Goal: Use online tool/utility: Utilize a website feature to perform a specific function

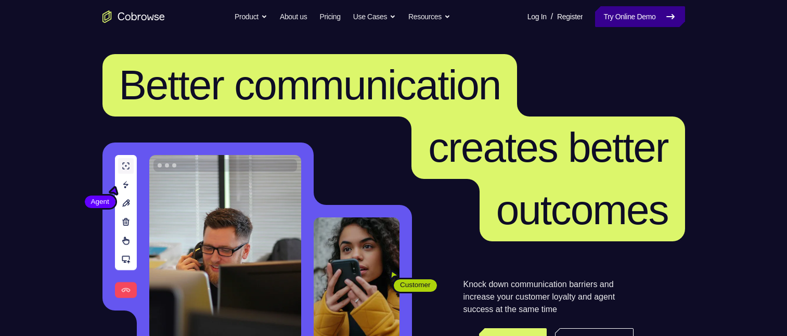
click at [635, 8] on link "Try Online Demo" at bounding box center [639, 16] width 89 height 21
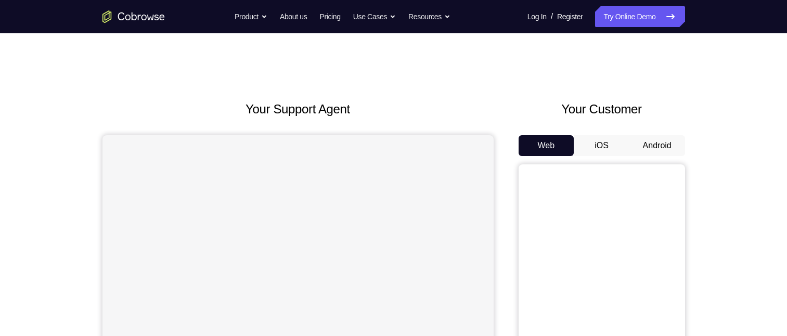
click at [639, 147] on button "Android" at bounding box center [657, 145] width 56 height 21
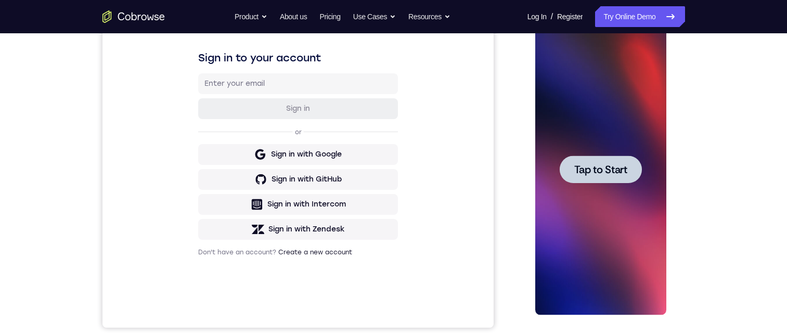
scroll to position [156, 0]
drag, startPoint x: 588, startPoint y: 170, endPoint x: 910, endPoint y: 218, distance: 325.1
click at [588, 170] on span "Tap to Start" at bounding box center [600, 169] width 53 height 10
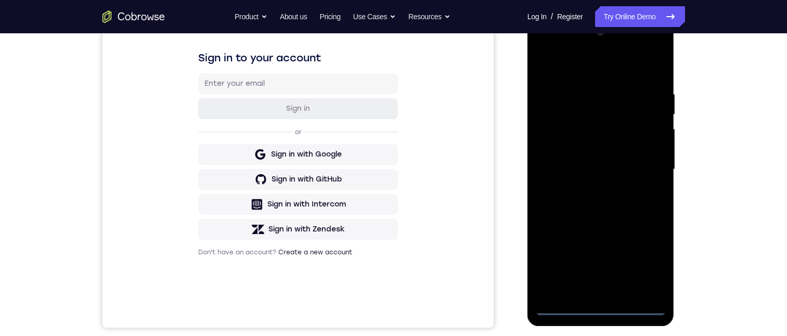
click at [601, 308] on div at bounding box center [600, 169] width 131 height 291
click at [646, 263] on div at bounding box center [600, 169] width 131 height 291
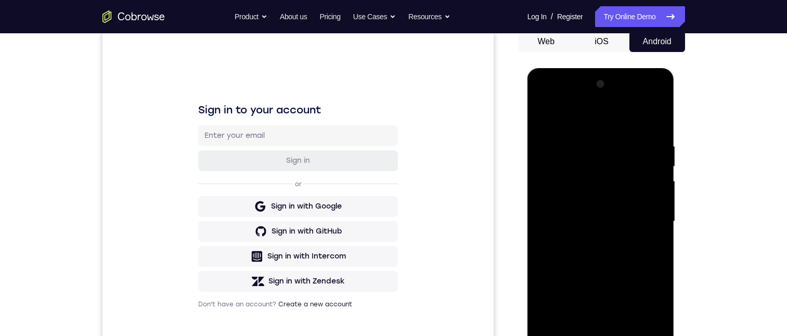
click at [585, 127] on div at bounding box center [600, 221] width 131 height 291
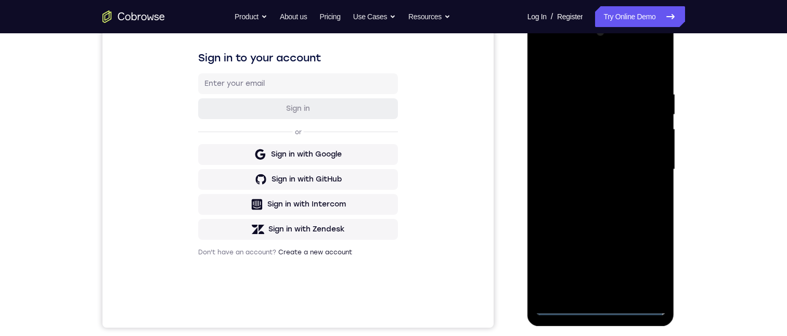
drag, startPoint x: 543, startPoint y: 49, endPoint x: 624, endPoint y: 147, distance: 126.7
click at [580, 85] on div at bounding box center [600, 169] width 131 height 291
click at [643, 172] on div at bounding box center [600, 169] width 131 height 291
click at [587, 189] on div at bounding box center [600, 169] width 131 height 291
click at [589, 162] on div at bounding box center [600, 169] width 131 height 291
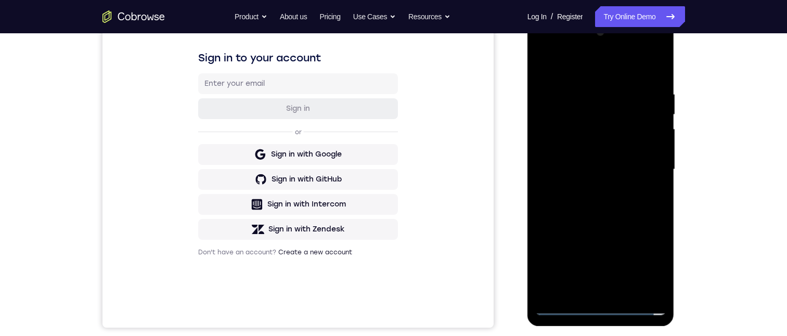
click at [574, 148] on div at bounding box center [600, 169] width 131 height 291
click at [651, 145] on div at bounding box center [600, 169] width 131 height 291
click at [620, 165] on div at bounding box center [600, 169] width 131 height 291
click at [653, 185] on div at bounding box center [600, 169] width 131 height 291
click at [587, 169] on div at bounding box center [600, 169] width 131 height 291
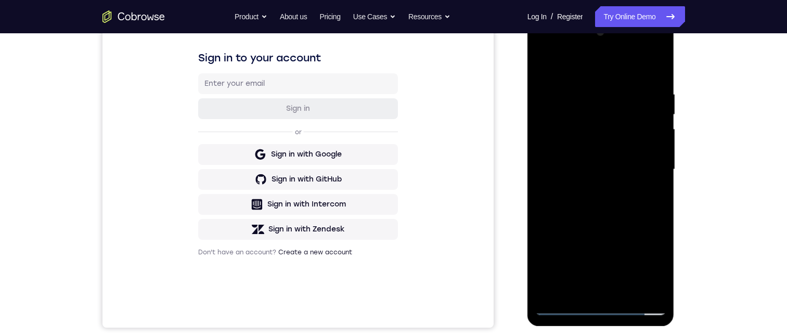
click at [605, 193] on div at bounding box center [600, 169] width 131 height 291
click at [653, 178] on div at bounding box center [600, 169] width 131 height 291
click at [650, 148] on div at bounding box center [600, 169] width 131 height 291
click at [616, 172] on div at bounding box center [600, 169] width 131 height 291
drag, startPoint x: 609, startPoint y: 228, endPoint x: 605, endPoint y: 212, distance: 16.5
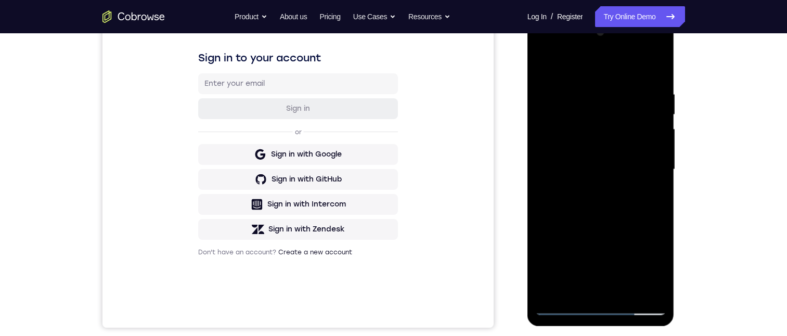
click at [607, 225] on div at bounding box center [600, 169] width 131 height 291
click at [605, 212] on div at bounding box center [600, 169] width 131 height 291
drag, startPoint x: 605, startPoint y: 212, endPoint x: 918, endPoint y: 209, distance: 312.6
click at [605, 212] on div at bounding box center [600, 169] width 131 height 291
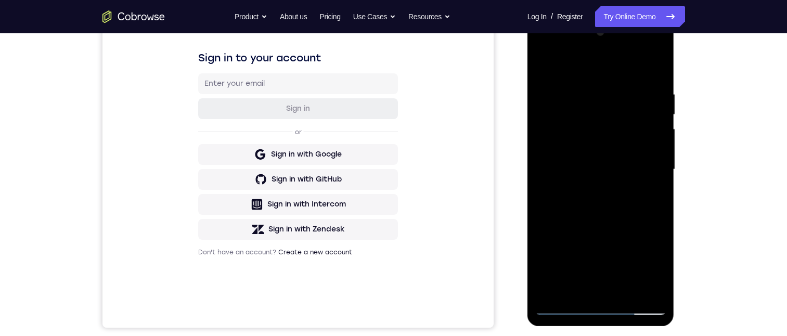
click at [605, 212] on div at bounding box center [600, 169] width 131 height 291
click at [575, 208] on div at bounding box center [600, 169] width 131 height 291
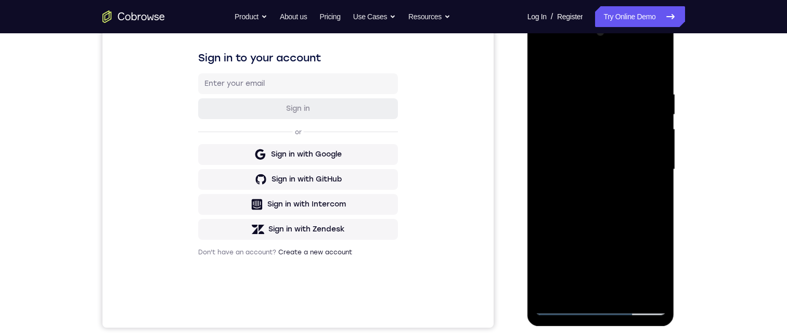
click at [575, 208] on div at bounding box center [600, 169] width 131 height 291
drag, startPoint x: 575, startPoint y: 208, endPoint x: 570, endPoint y: 193, distance: 15.8
click at [574, 208] on div at bounding box center [600, 169] width 131 height 291
click at [570, 192] on div at bounding box center [600, 169] width 131 height 291
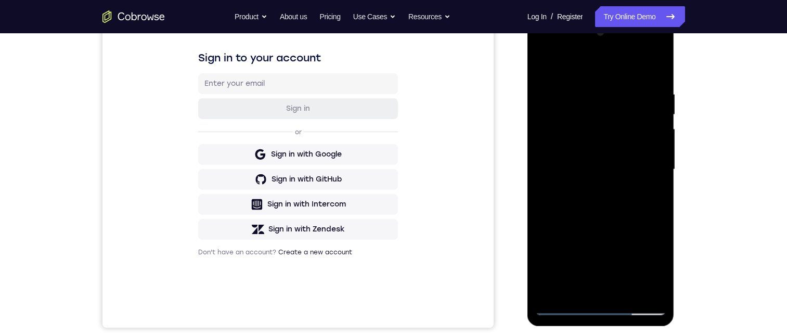
click at [570, 192] on div at bounding box center [600, 169] width 131 height 291
click at [570, 189] on div at bounding box center [600, 169] width 131 height 291
drag, startPoint x: 570, startPoint y: 189, endPoint x: 582, endPoint y: 133, distance: 57.5
click at [570, 185] on div at bounding box center [600, 169] width 131 height 291
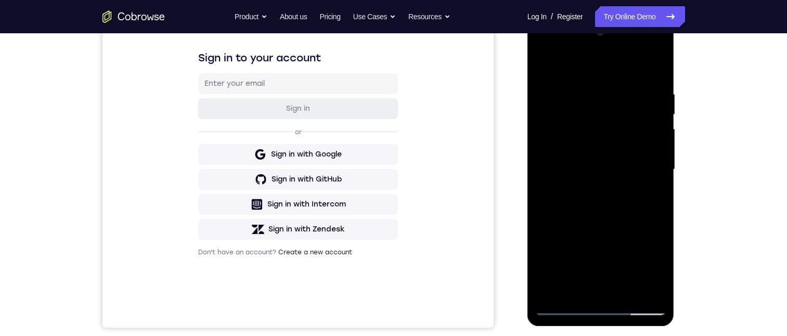
drag, startPoint x: 587, startPoint y: 121, endPoint x: 602, endPoint y: 229, distance: 109.7
click at [602, 229] on div at bounding box center [600, 169] width 131 height 291
drag, startPoint x: 604, startPoint y: 318, endPoint x: 598, endPoint y: 284, distance: 34.0
click at [601, 326] on div at bounding box center [601, 172] width 148 height 312
click at [599, 256] on div at bounding box center [600, 169] width 131 height 291
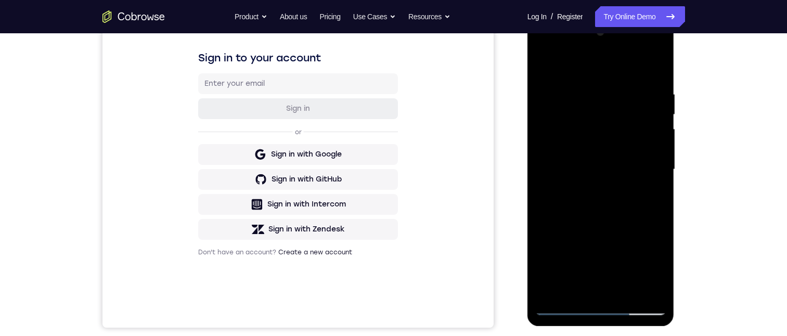
click at [572, 202] on div at bounding box center [600, 169] width 131 height 291
drag, startPoint x: 566, startPoint y: 172, endPoint x: 561, endPoint y: 167, distance: 7.0
click at [566, 171] on div at bounding box center [600, 169] width 131 height 291
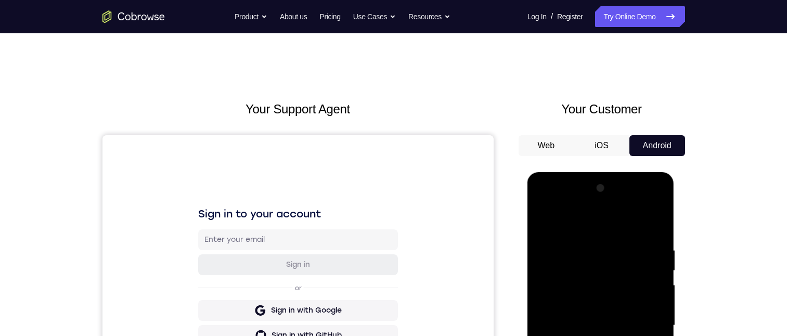
scroll to position [52, 0]
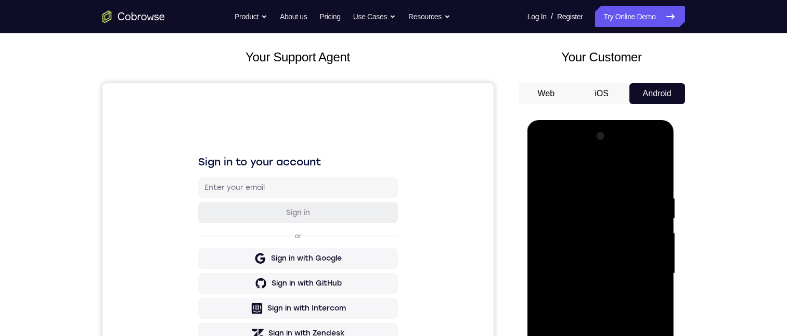
click at [543, 172] on div at bounding box center [600, 273] width 131 height 291
click at [541, 168] on div at bounding box center [600, 273] width 131 height 291
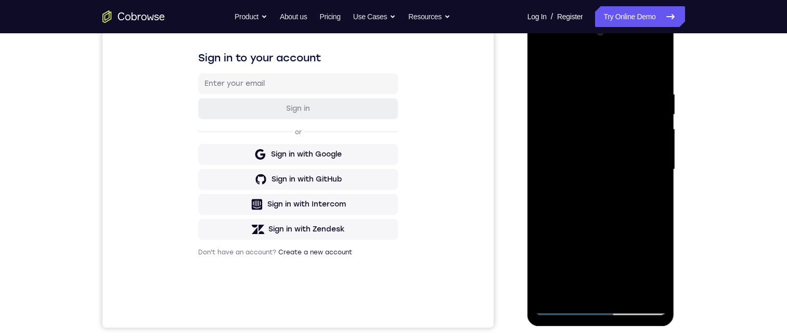
click at [562, 305] on div at bounding box center [600, 169] width 131 height 291
click at [599, 249] on div at bounding box center [600, 169] width 131 height 291
click at [564, 256] on div at bounding box center [600, 169] width 131 height 291
click at [622, 176] on div at bounding box center [600, 169] width 131 height 291
click at [597, 167] on div at bounding box center [600, 169] width 131 height 291
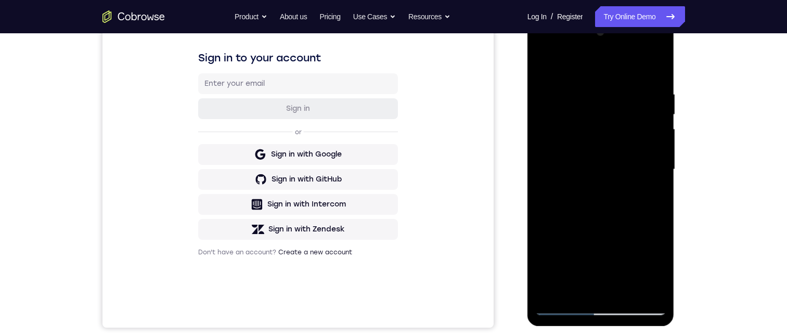
click at [589, 184] on div at bounding box center [600, 169] width 131 height 291
click at [636, 163] on div at bounding box center [600, 169] width 131 height 291
click at [580, 141] on div at bounding box center [600, 169] width 131 height 291
click at [577, 171] on div at bounding box center [600, 169] width 131 height 291
click at [577, 170] on div at bounding box center [600, 169] width 131 height 291
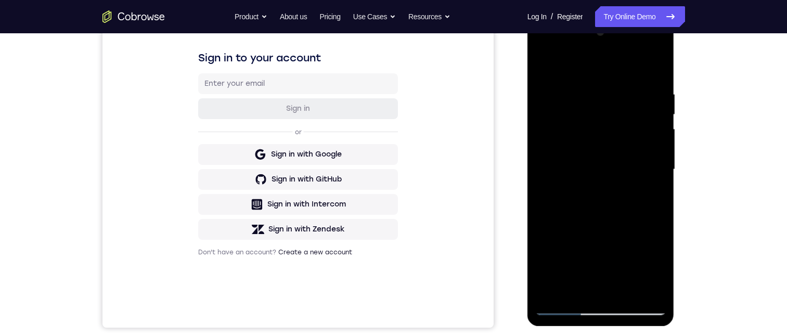
click at [541, 49] on div at bounding box center [600, 169] width 131 height 291
click at [607, 112] on div at bounding box center [600, 169] width 131 height 291
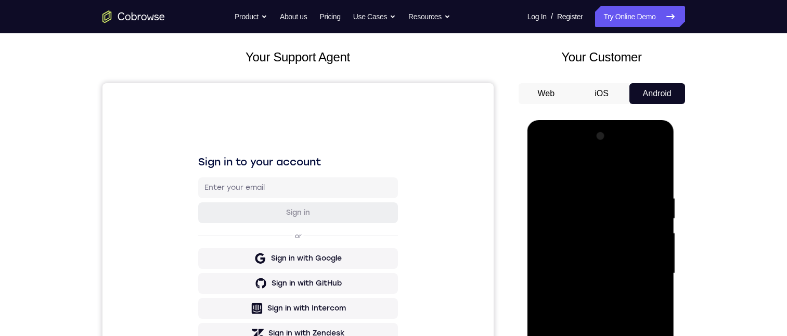
click at [598, 329] on div at bounding box center [600, 273] width 131 height 291
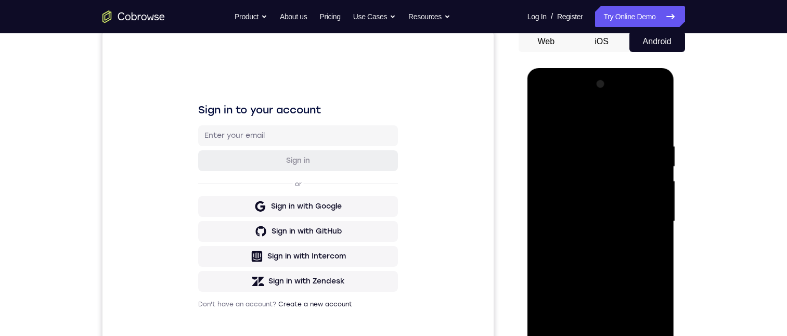
click at [543, 99] on div at bounding box center [600, 221] width 131 height 291
click at [606, 169] on div at bounding box center [600, 221] width 131 height 291
click at [615, 163] on div at bounding box center [600, 221] width 131 height 291
click at [582, 174] on div at bounding box center [600, 221] width 131 height 291
click at [598, 183] on div at bounding box center [600, 221] width 131 height 291
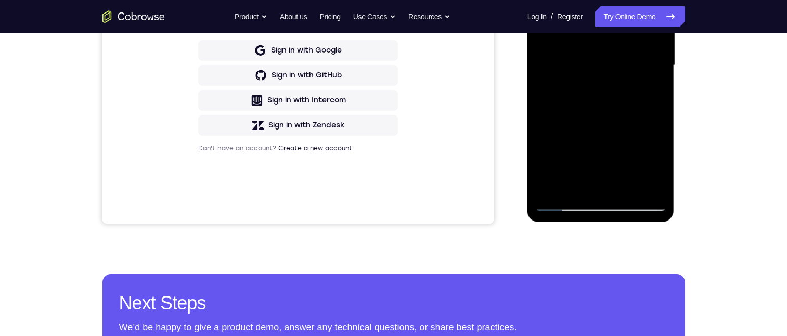
scroll to position [253, 0]
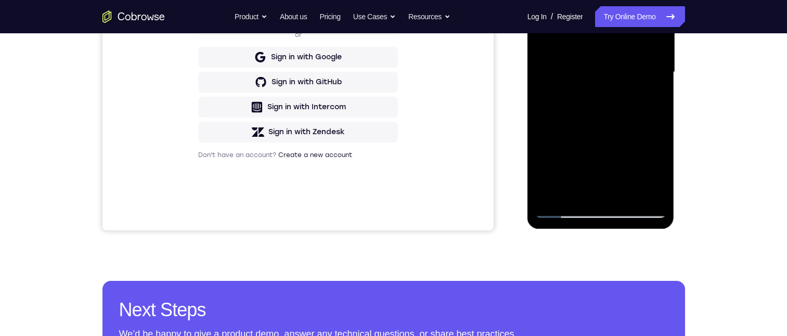
click at [547, 0] on div at bounding box center [600, 72] width 131 height 291
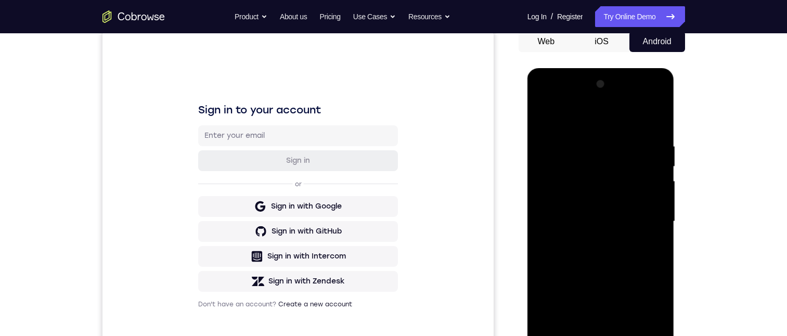
click at [622, 232] on div at bounding box center [600, 221] width 131 height 291
click at [585, 165] on div at bounding box center [600, 221] width 131 height 291
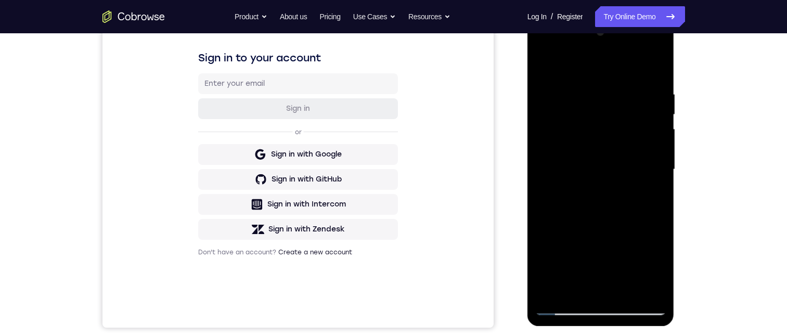
click at [546, 48] on div at bounding box center [600, 169] width 131 height 291
click at [585, 113] on div at bounding box center [600, 169] width 131 height 291
click at [593, 55] on div at bounding box center [600, 169] width 131 height 291
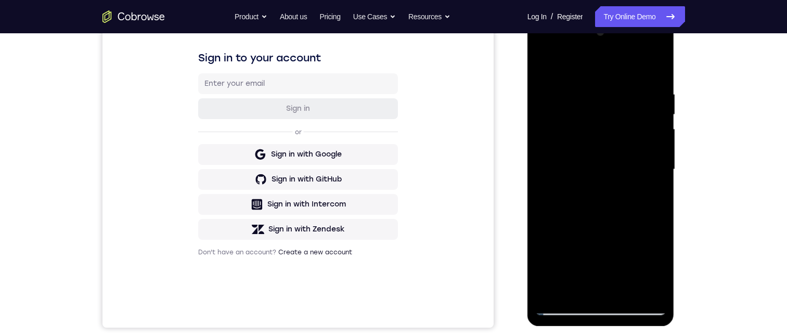
click at [585, 49] on div at bounding box center [600, 169] width 131 height 291
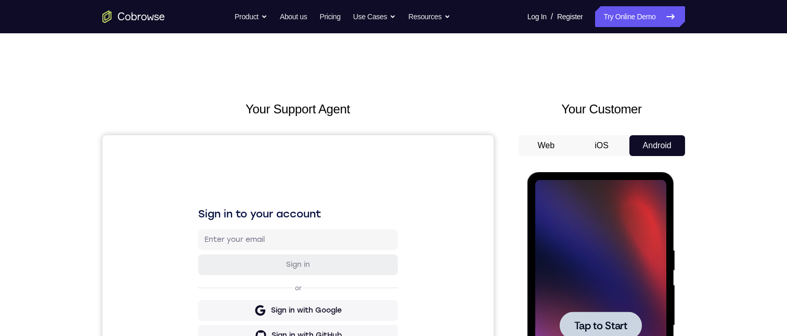
scroll to position [104, 0]
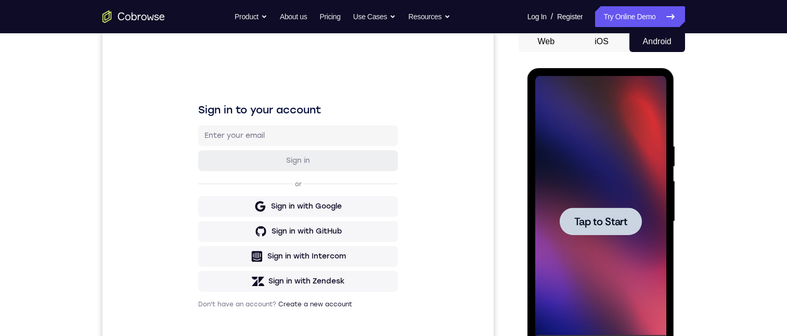
click at [623, 219] on span "Tap to Start" at bounding box center [600, 221] width 53 height 10
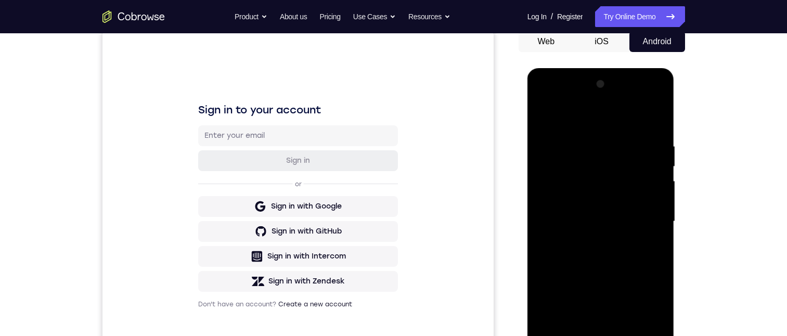
drag, startPoint x: 608, startPoint y: 354, endPoint x: 600, endPoint y: 358, distance: 8.8
click at [601, 335] on div at bounding box center [600, 221] width 131 height 291
drag, startPoint x: 600, startPoint y: 358, endPoint x: 1035, endPoint y: 404, distance: 437.1
click at [600, 335] on div at bounding box center [600, 221] width 131 height 291
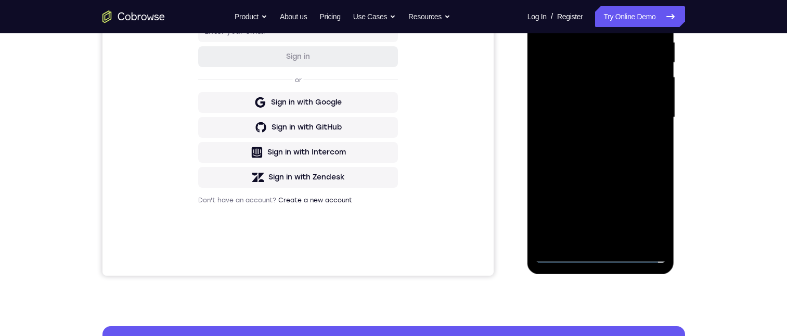
click at [653, 210] on div at bounding box center [600, 117] width 131 height 291
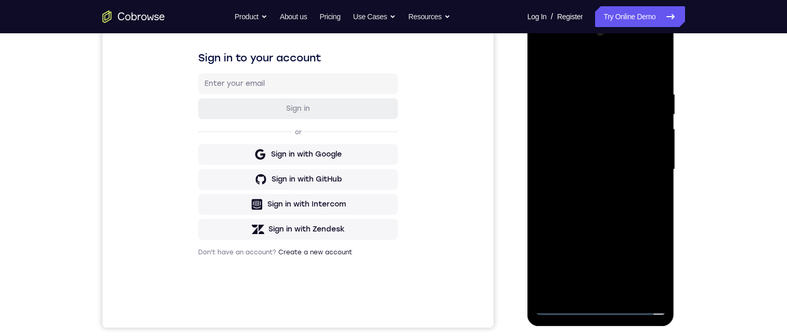
click at [569, 64] on div at bounding box center [600, 169] width 131 height 291
click at [643, 163] on div at bounding box center [600, 169] width 131 height 291
click at [587, 187] on div at bounding box center [600, 169] width 131 height 291
click at [639, 158] on div at bounding box center [600, 169] width 131 height 291
click at [568, 162] on div at bounding box center [600, 169] width 131 height 291
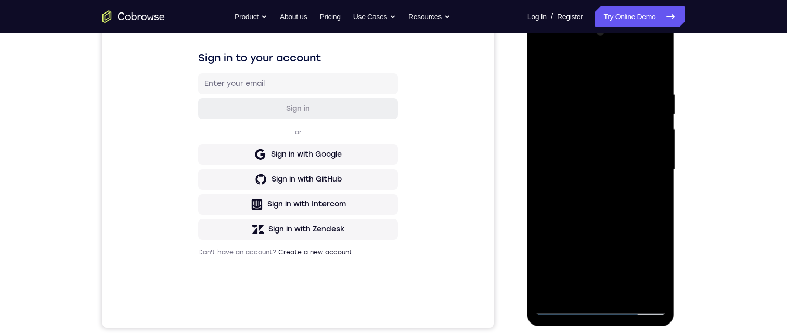
click at [592, 145] on div at bounding box center [600, 169] width 131 height 291
click at [628, 173] on div at bounding box center [600, 169] width 131 height 291
click at [580, 204] on div at bounding box center [600, 169] width 131 height 291
click at [601, 230] on div at bounding box center [600, 169] width 131 height 291
click at [613, 162] on div at bounding box center [600, 169] width 131 height 291
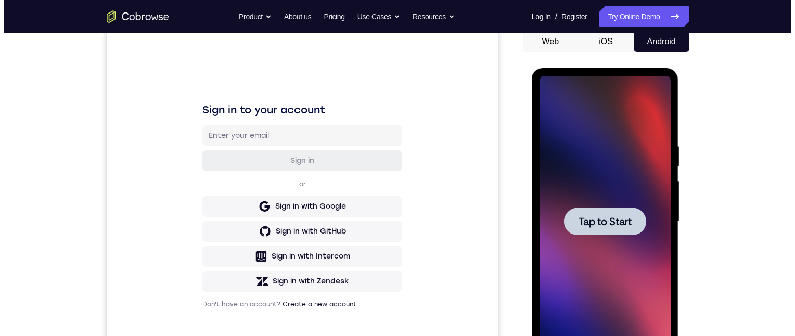
scroll to position [0, 0]
